Goal: Transaction & Acquisition: Obtain resource

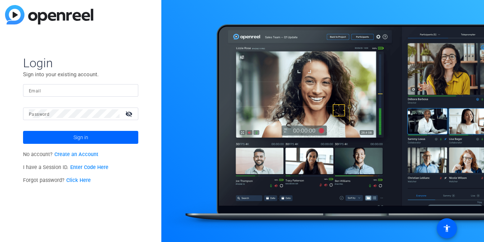
click at [56, 86] on input "Email" at bounding box center [81, 90] width 104 height 9
type input "[EMAIL_ADDRESS][DOMAIN_NAME]"
click at [58, 108] on div at bounding box center [74, 114] width 91 height 13
click at [23, 131] on button "Sign in" at bounding box center [80, 137] width 115 height 13
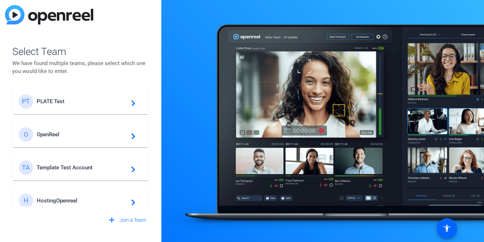
click at [72, 100] on span "PLATE Test" at bounding box center [82, 101] width 90 height 6
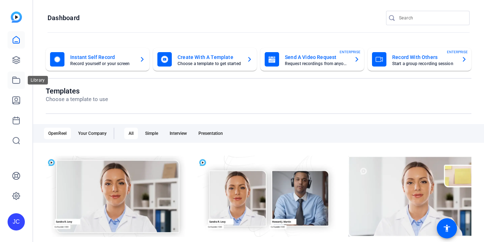
click at [16, 82] on icon at bounding box center [16, 80] width 9 height 9
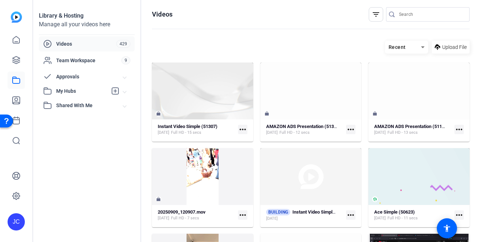
click at [81, 89] on span "My Hubs" at bounding box center [81, 91] width 51 height 8
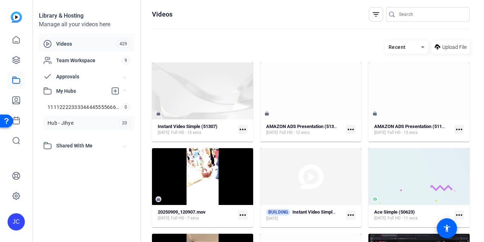
click at [95, 124] on link "Hub - Jihye 20" at bounding box center [88, 123] width 91 height 14
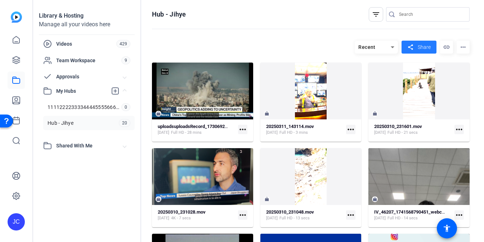
click at [422, 49] on span "Share" at bounding box center [424, 48] width 13 height 8
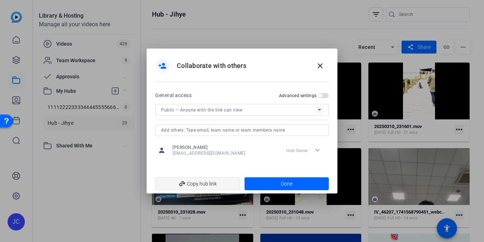
click at [216, 179] on span "add_link Copy hub link" at bounding box center [197, 184] width 73 height 14
click at [16, 229] on div at bounding box center [242, 121] width 484 height 242
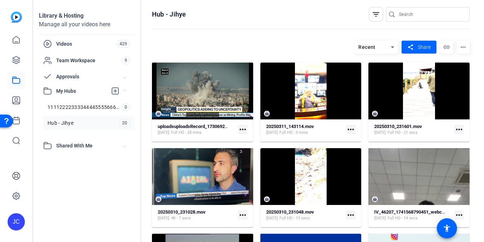
click at [16, 228] on div "JC" at bounding box center [16, 221] width 17 height 17
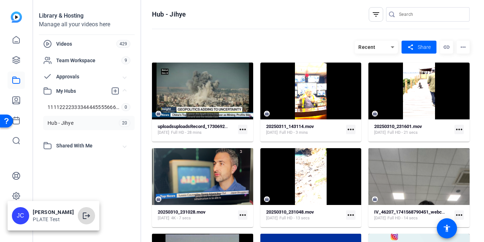
click at [82, 217] on mat-icon "logout" at bounding box center [86, 216] width 9 height 9
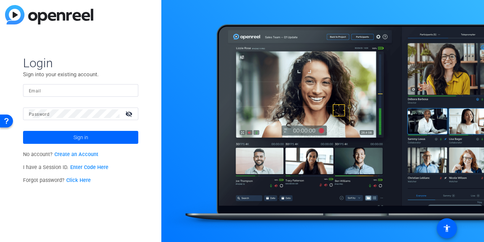
click at [82, 92] on input "Email" at bounding box center [81, 90] width 104 height 9
type input "[EMAIL_ADDRESS][DOMAIN_NAME]"
click at [23, 131] on button "Sign in" at bounding box center [80, 137] width 115 height 13
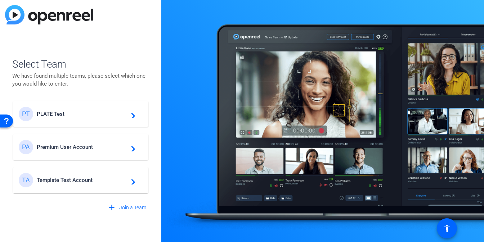
click at [113, 108] on div "PT PLATE Test navigate_next" at bounding box center [81, 114] width 124 height 14
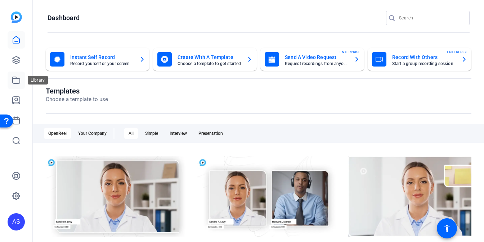
click at [18, 84] on icon at bounding box center [16, 80] width 9 height 9
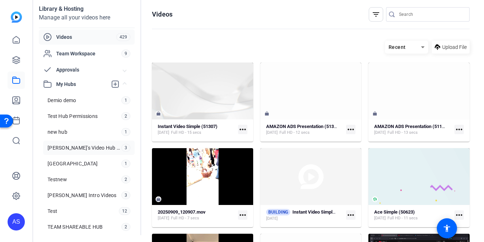
scroll to position [22, 0]
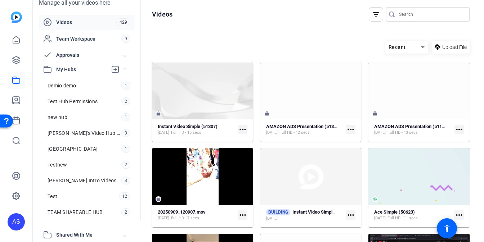
click at [111, 234] on span "Shared With Me" at bounding box center [89, 235] width 67 height 8
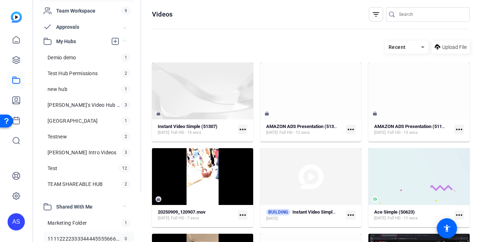
scroll to position [78, 0]
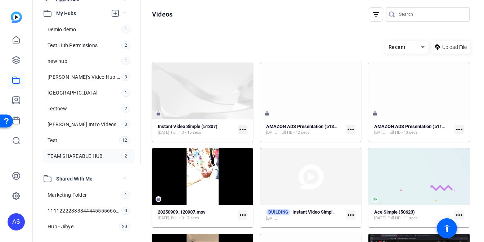
click at [103, 157] on span "TEAM SHAREABLE HUB" at bounding box center [75, 156] width 55 height 7
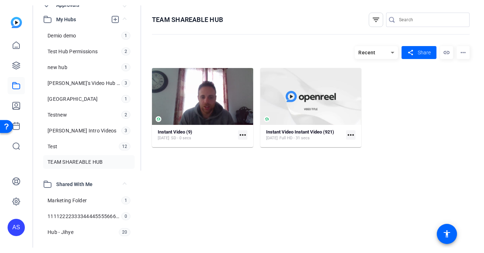
scroll to position [78, 0]
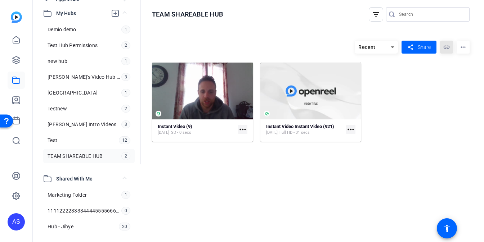
click at [442, 51] on mat-icon "link" at bounding box center [446, 47] width 13 height 13
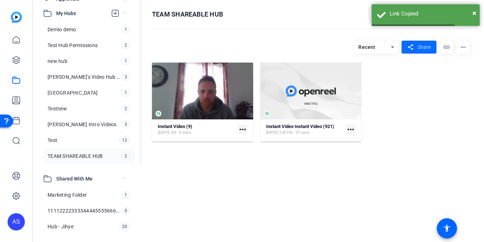
click at [425, 49] on span "Share" at bounding box center [424, 48] width 13 height 8
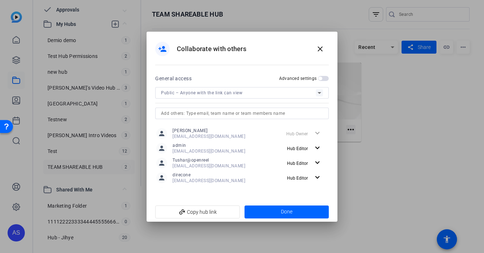
scroll to position [67, 0]
click at [321, 50] on mat-icon "close" at bounding box center [320, 49] width 9 height 9
